Goal: Task Accomplishment & Management: Manage account settings

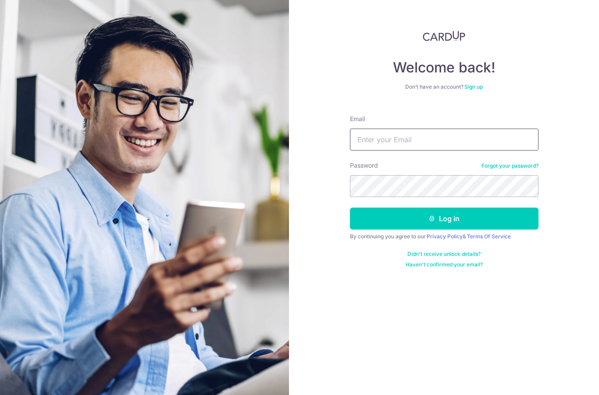
click at [382, 143] on input "Email" at bounding box center [444, 140] width 189 height 22
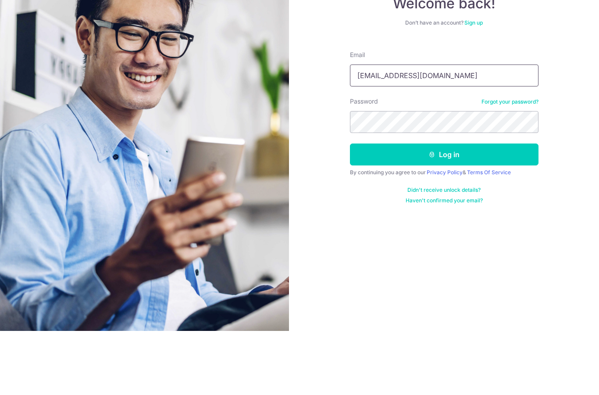
type input "Wangtl1@yahoo.com"
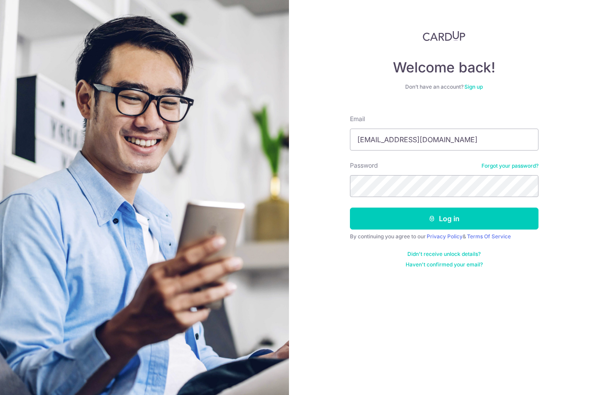
click at [438, 208] on button "Log in" at bounding box center [444, 219] width 189 height 22
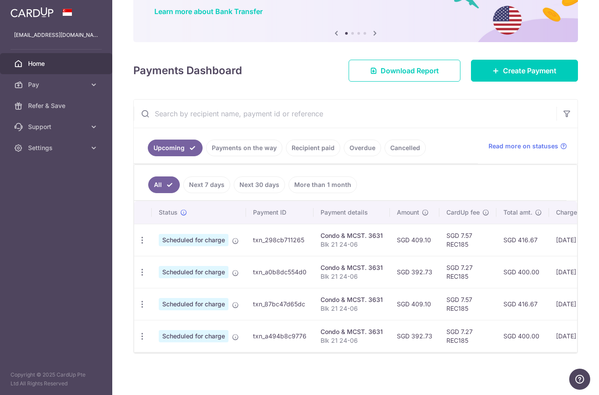
scroll to position [71, 0]
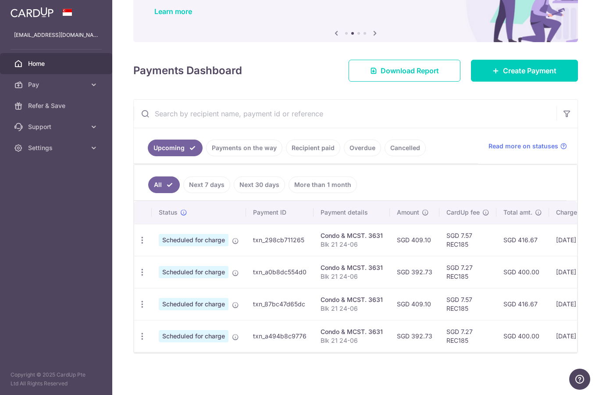
click at [138, 245] on icon "button" at bounding box center [142, 240] width 9 height 9
click at [160, 291] on span "Cancel payment" at bounding box center [189, 285] width 59 height 11
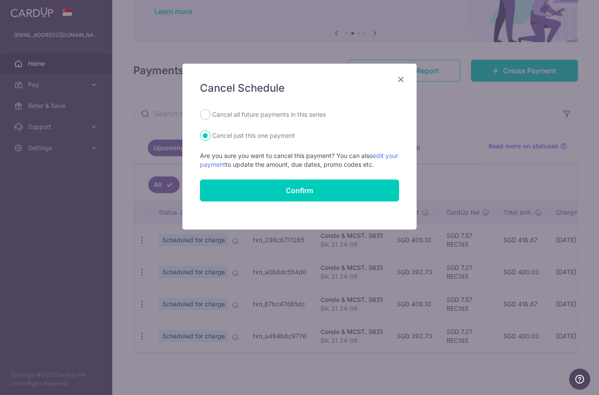
click at [279, 115] on label "Cancel all future payments in this series" at bounding box center [269, 114] width 114 height 11
click at [211, 115] on input "Cancel all future payments in this series" at bounding box center [205, 114] width 11 height 11
radio input "true"
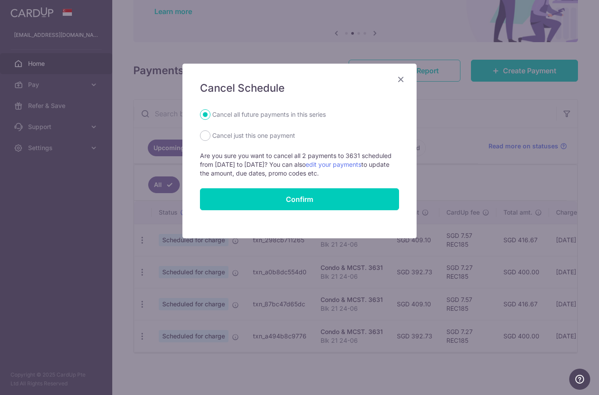
click at [312, 200] on button "Confirm" at bounding box center [299, 199] width 199 height 22
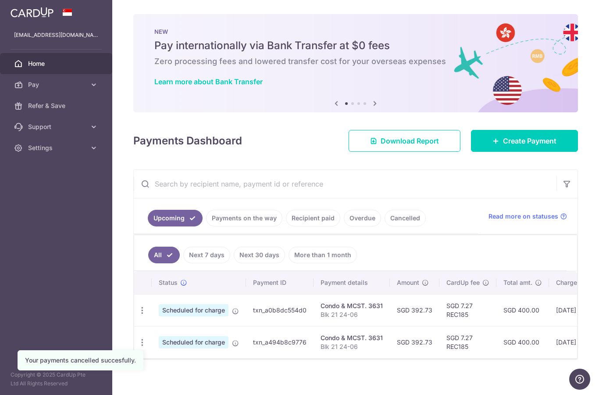
click at [138, 315] on icon "button" at bounding box center [142, 310] width 9 height 9
click at [32, 344] on div at bounding box center [299, 197] width 599 height 395
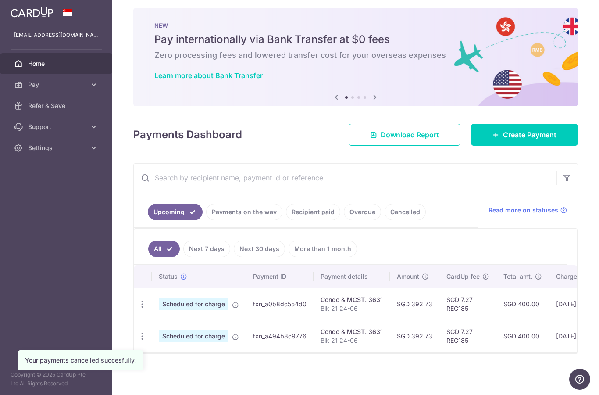
scroll to position [7, 0]
click at [138, 309] on icon "button" at bounding box center [142, 304] width 9 height 9
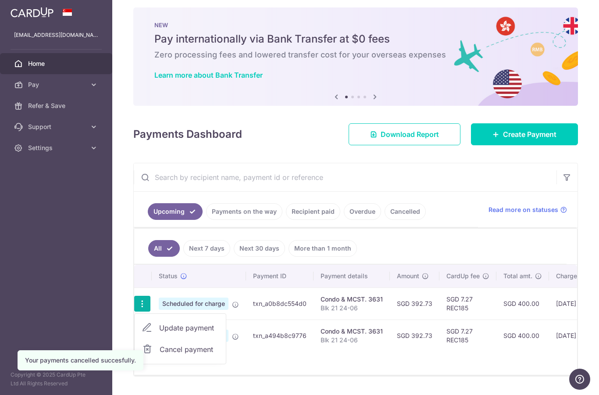
click at [160, 355] on span "Cancel payment" at bounding box center [189, 349] width 59 height 11
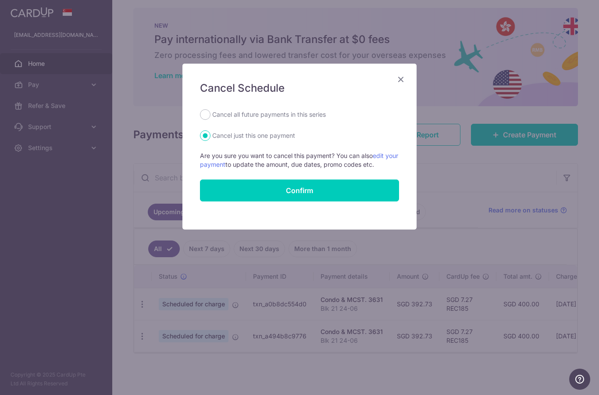
click at [273, 114] on label "Cancel all future payments in this series" at bounding box center [269, 114] width 114 height 11
click at [211, 114] on input "Cancel all future payments in this series" at bounding box center [205, 114] width 11 height 11
radio input "true"
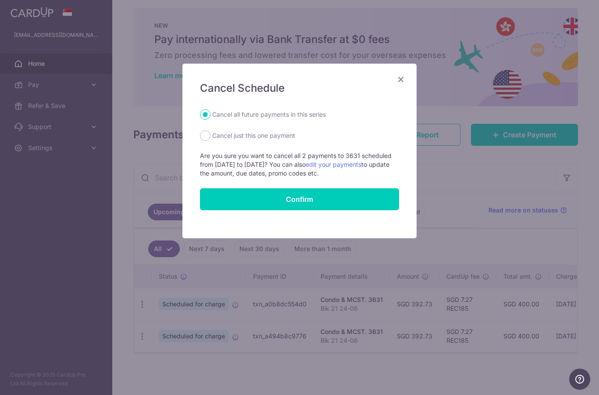
click at [300, 193] on button "Confirm" at bounding box center [299, 199] width 199 height 22
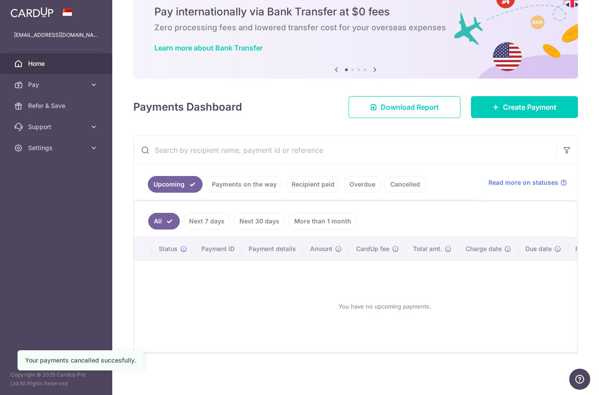
scroll to position [34, 0]
click at [183, 229] on link "Next 7 days" at bounding box center [206, 221] width 47 height 17
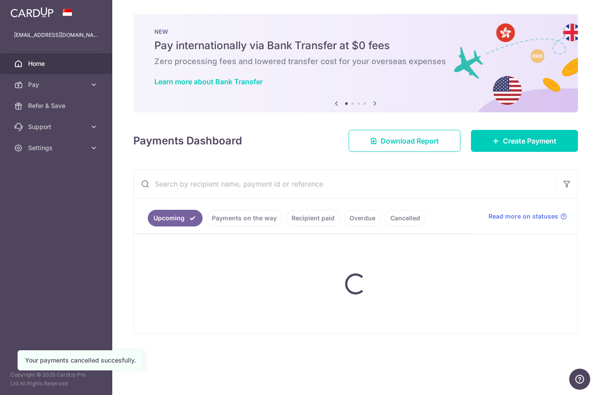
scroll to position [0, 0]
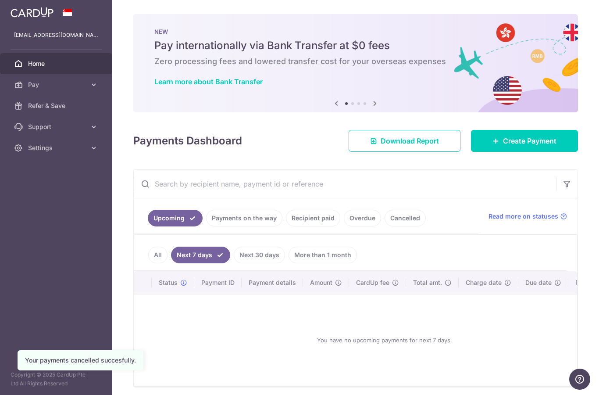
click at [148, 263] on link "All" at bounding box center [157, 255] width 19 height 17
